Goal: Navigation & Orientation: Go to known website

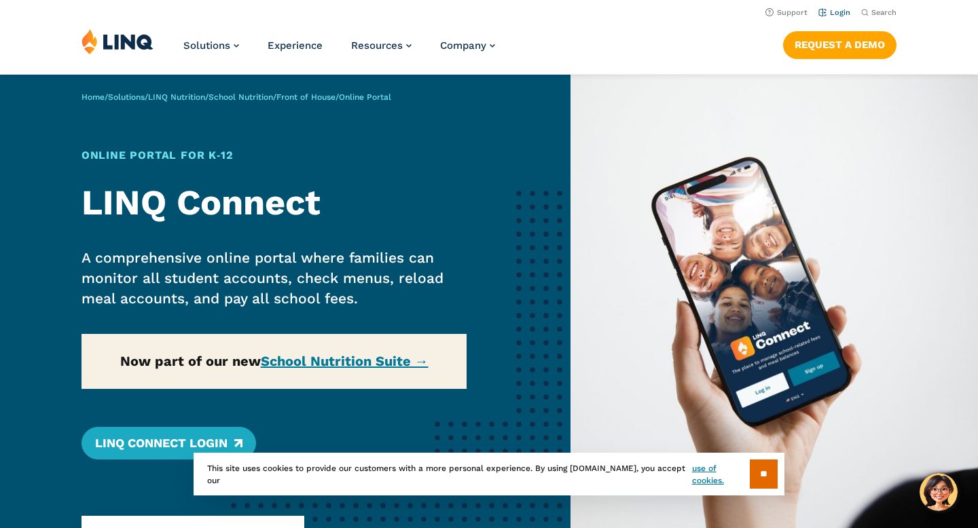
click at [842, 14] on link "Login" at bounding box center [834, 12] width 32 height 9
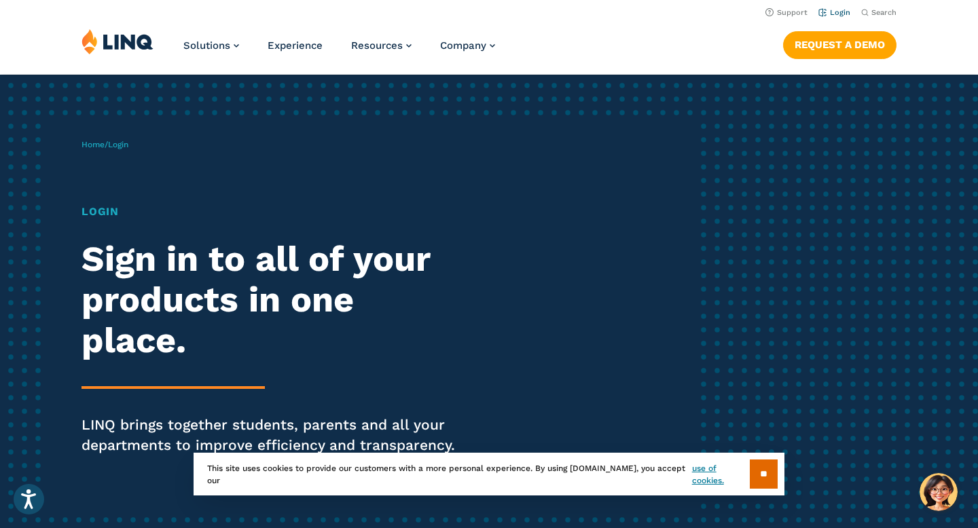
click at [838, 14] on link "Login" at bounding box center [834, 12] width 32 height 9
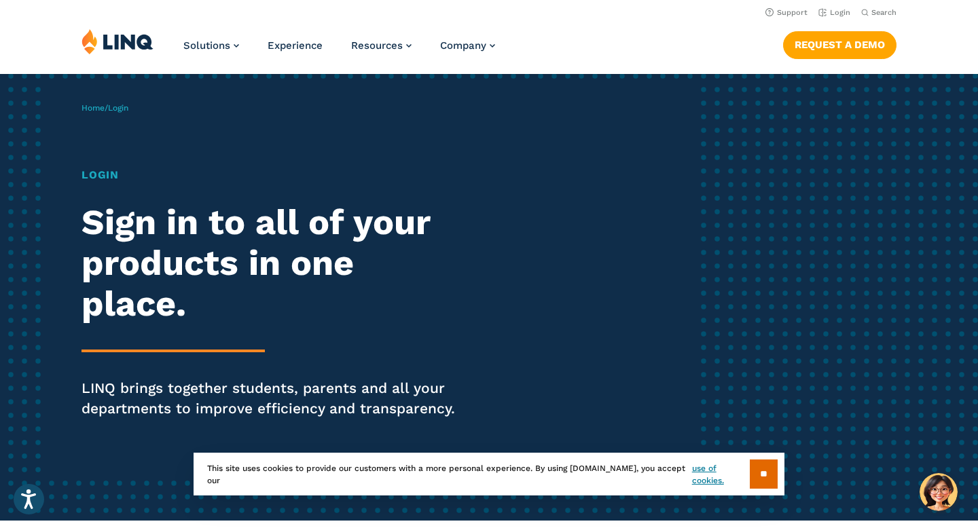
scroll to position [5, 0]
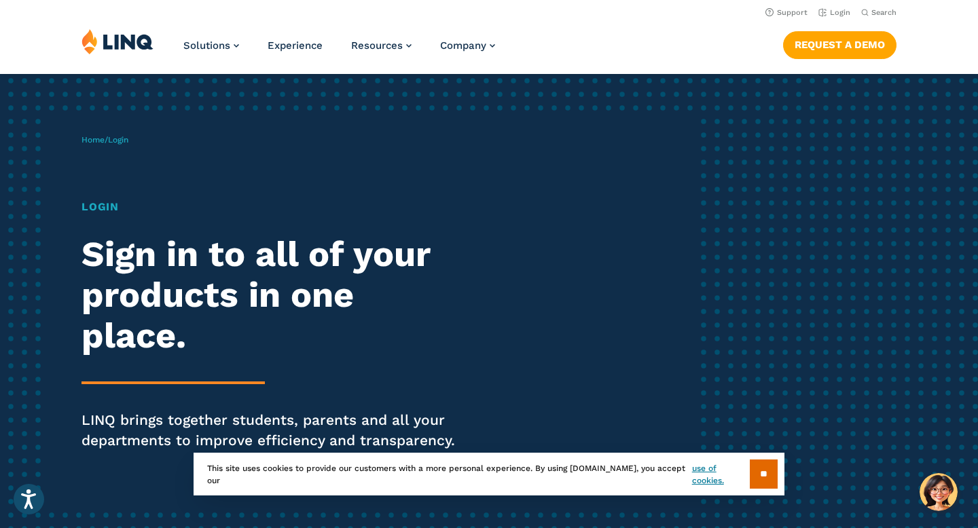
click at [108, 208] on h1 "Login" at bounding box center [269, 207] width 377 height 16
click at [91, 206] on h1 "Login" at bounding box center [269, 207] width 377 height 16
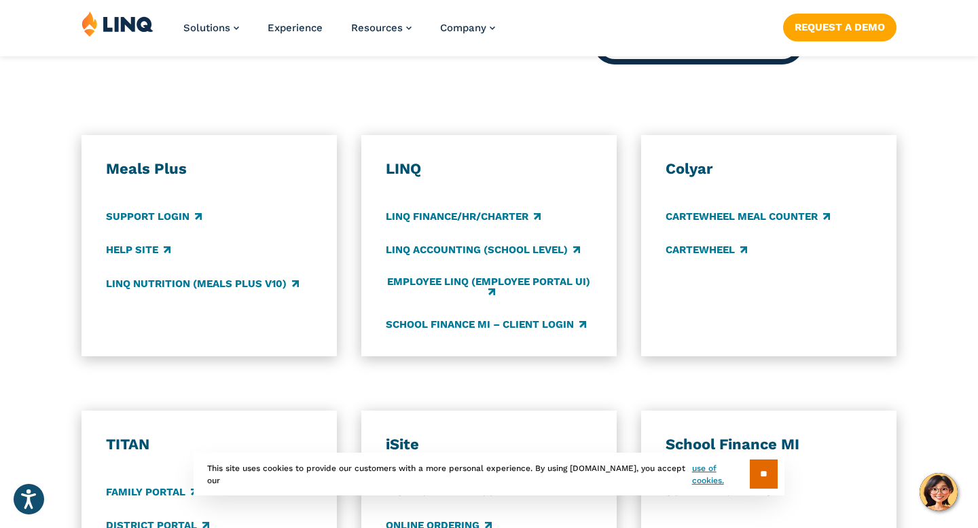
scroll to position [731, 0]
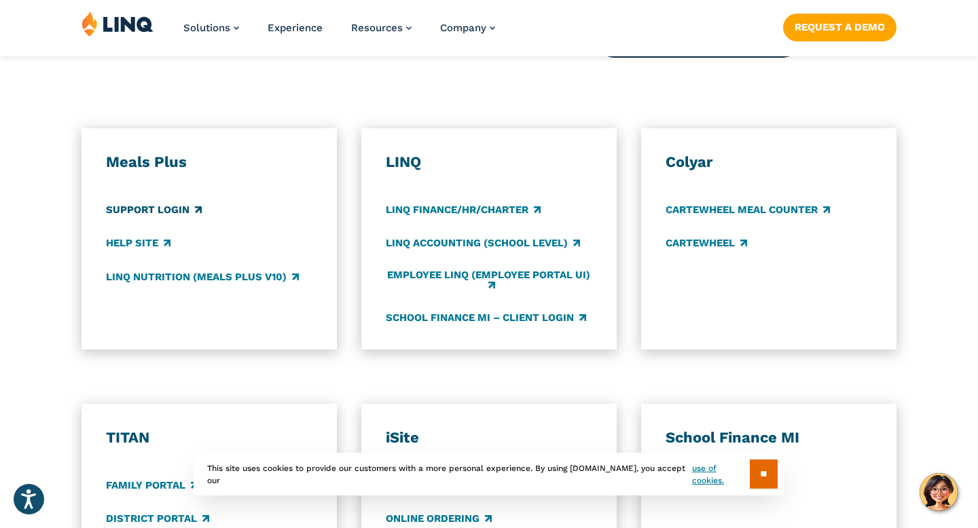
click at [164, 211] on link "Support Login" at bounding box center [154, 210] width 96 height 15
